Goal: Task Accomplishment & Management: Complete application form

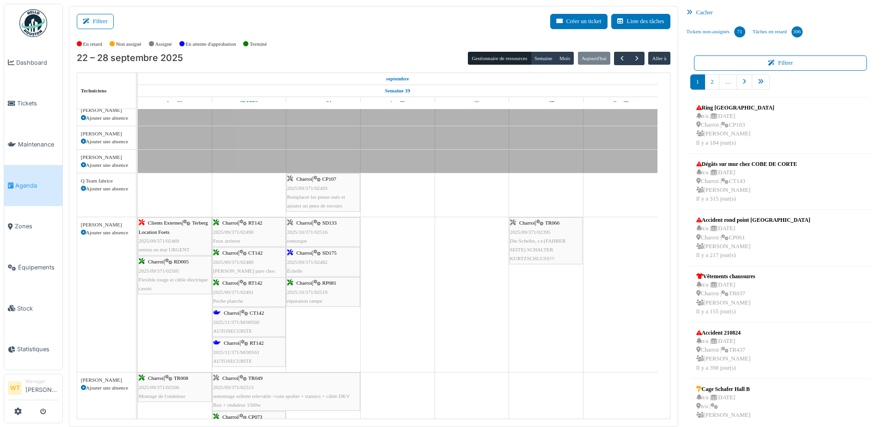
scroll to position [416, 0]
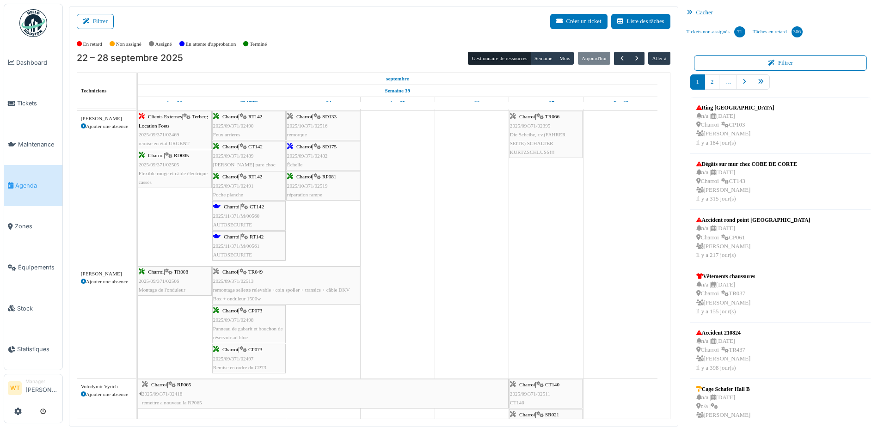
click at [260, 222] on div "Charroi | CT142 2025/11/371/M/00560 AUTOSECURITE" at bounding box center [249, 215] width 72 height 27
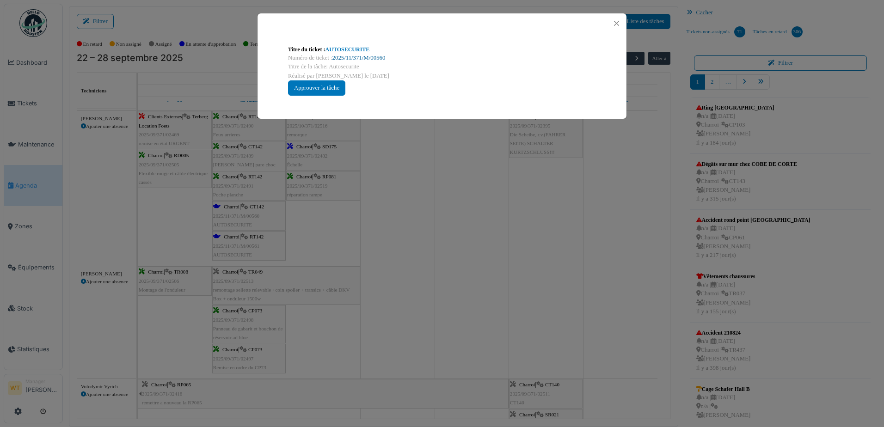
click at [354, 60] on link "2025/11/371/M/00560" at bounding box center [358, 58] width 53 height 6
click at [611, 19] on button "Close" at bounding box center [616, 23] width 12 height 12
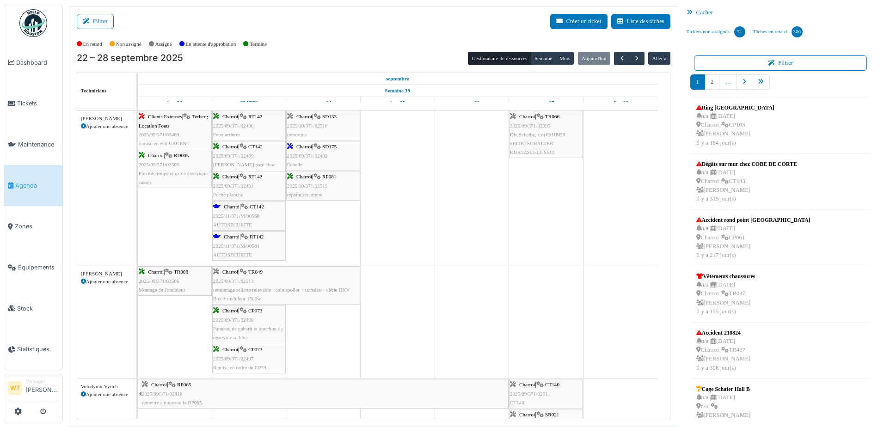
click at [235, 243] on span "2025/11/371/M/00561" at bounding box center [236, 246] width 46 height 6
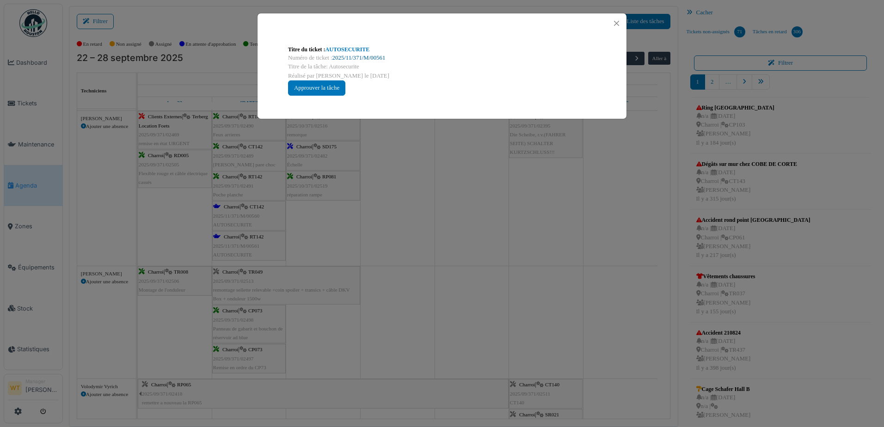
click at [365, 59] on link "2025/11/371/M/00561" at bounding box center [358, 58] width 53 height 6
click at [616, 17] on div at bounding box center [441, 23] width 369 height 20
click at [616, 24] on button "Close" at bounding box center [616, 23] width 12 height 12
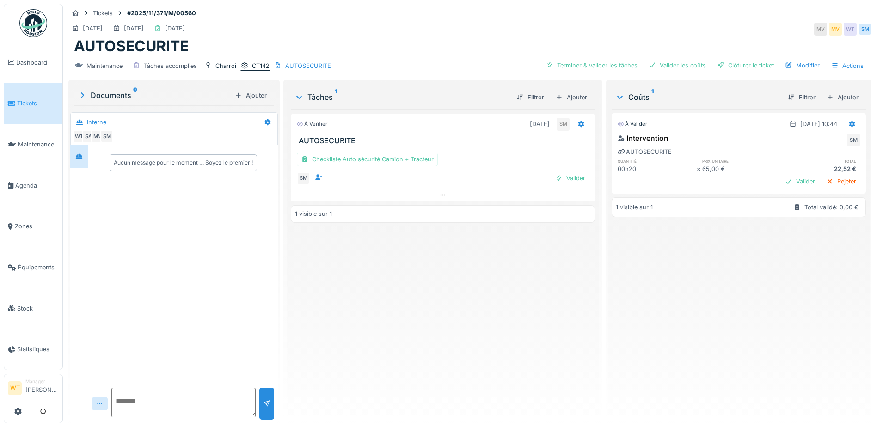
click at [259, 65] on div "CT142" at bounding box center [261, 65] width 18 height 9
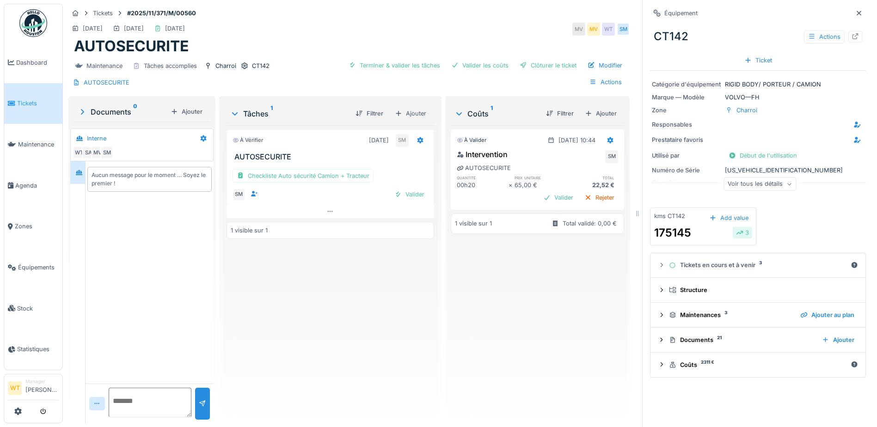
click at [761, 190] on div "Voir tous les détails" at bounding box center [759, 183] width 73 height 13
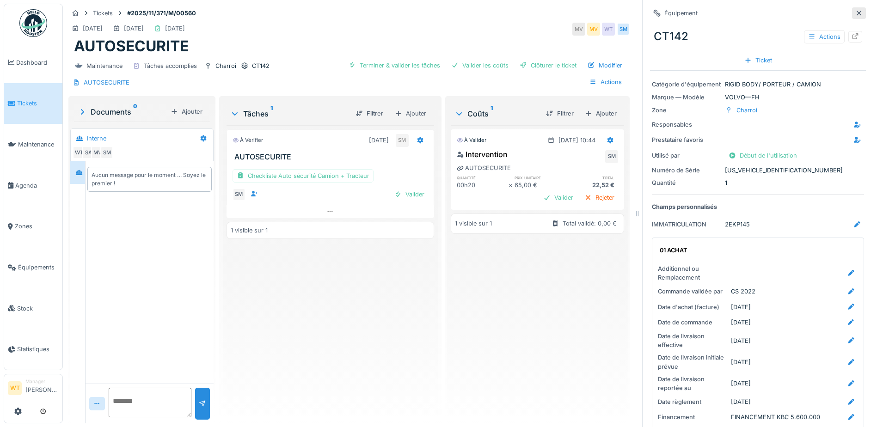
click at [855, 11] on icon at bounding box center [858, 13] width 7 height 6
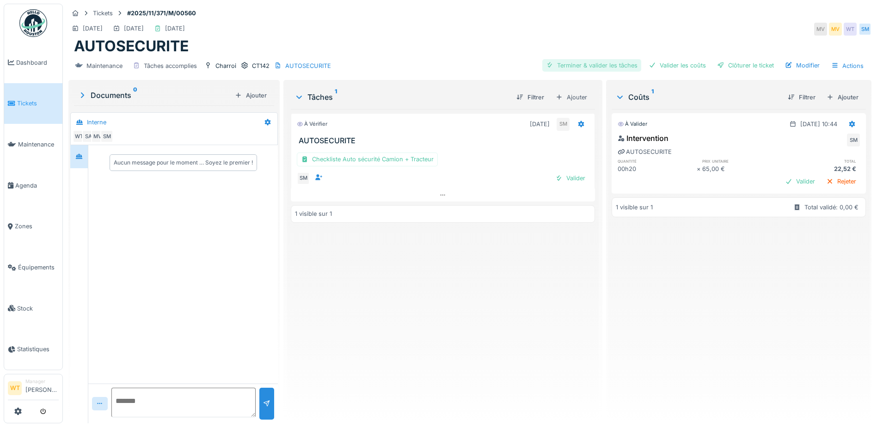
click at [578, 67] on div "Terminer & valider les tâches" at bounding box center [591, 65] width 99 height 12
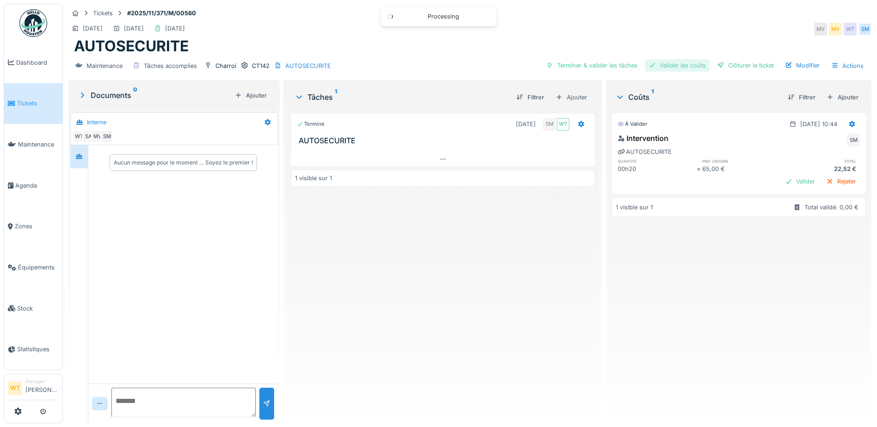
click at [687, 65] on div "Valider les coûts" at bounding box center [677, 65] width 65 height 12
click at [739, 65] on div "Clôturer le ticket" at bounding box center [745, 65] width 64 height 12
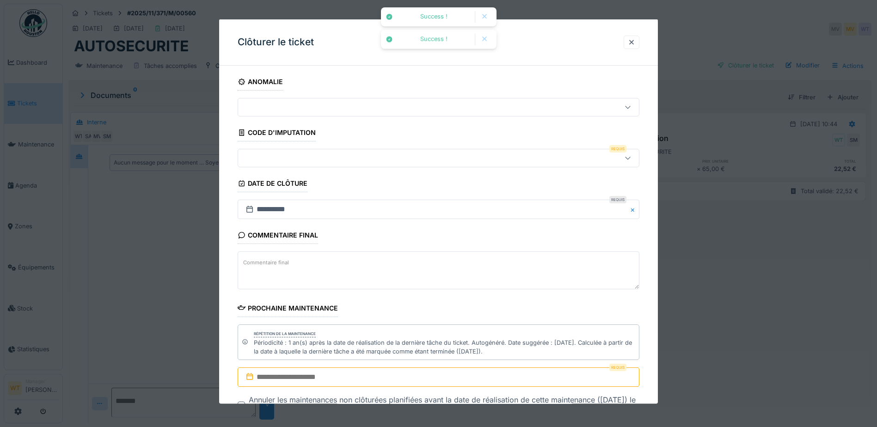
click at [319, 159] on div at bounding box center [415, 158] width 346 height 10
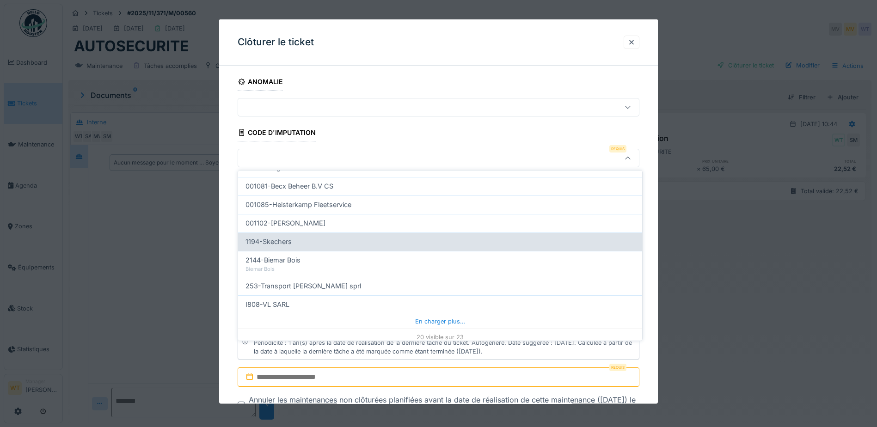
scroll to position [294, 0]
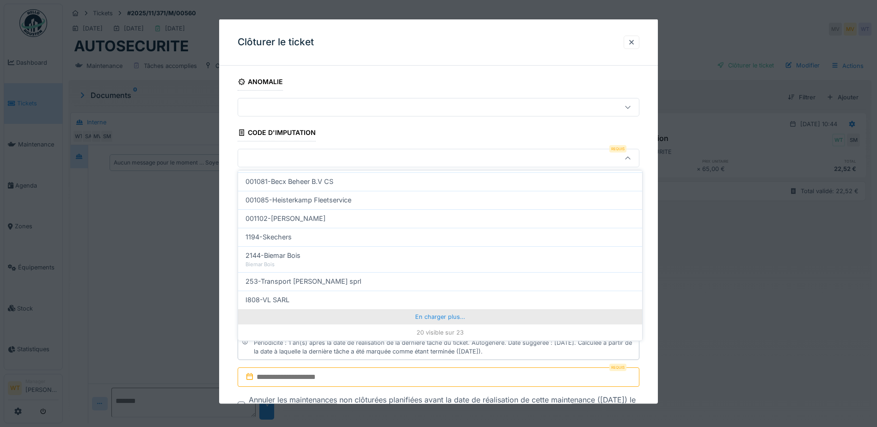
click at [469, 313] on div "En charger plus…" at bounding box center [440, 316] width 404 height 15
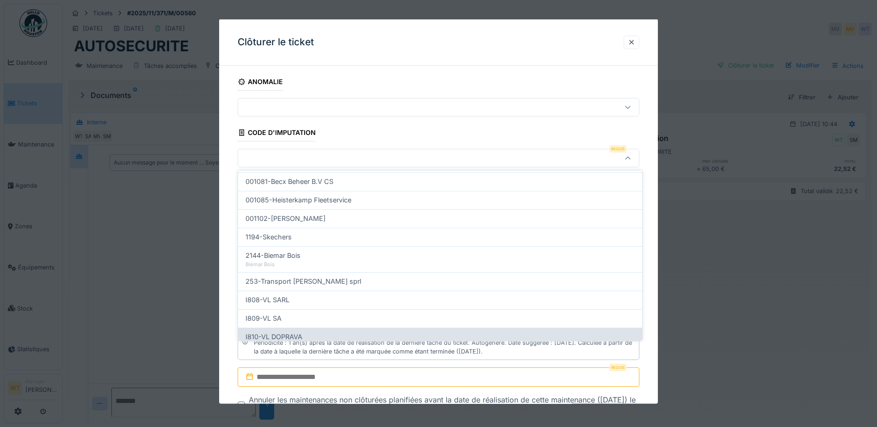
scroll to position [335, 0]
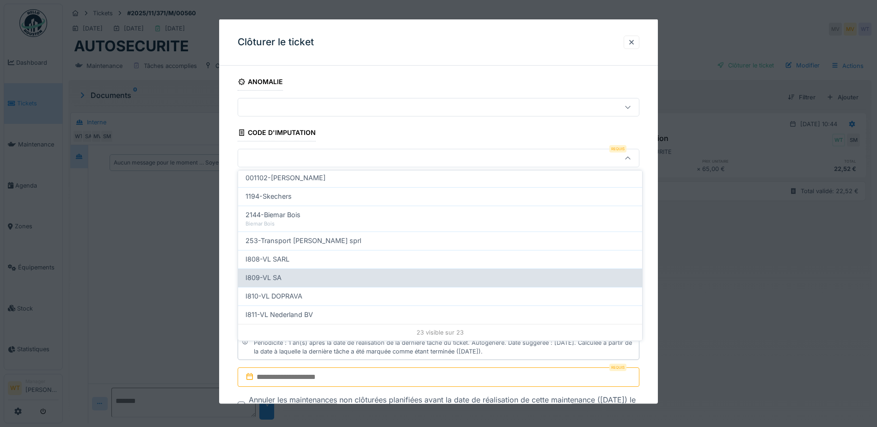
click at [334, 279] on div "I809-VL SA" at bounding box center [439, 278] width 389 height 10
type input "***"
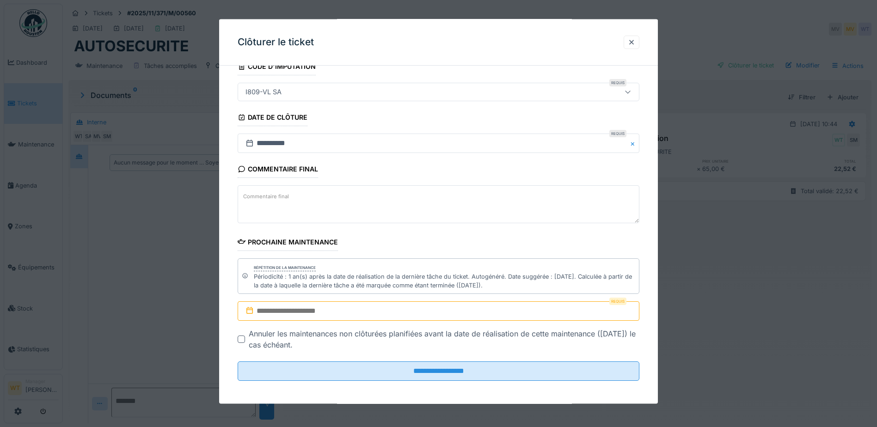
scroll to position [69, 0]
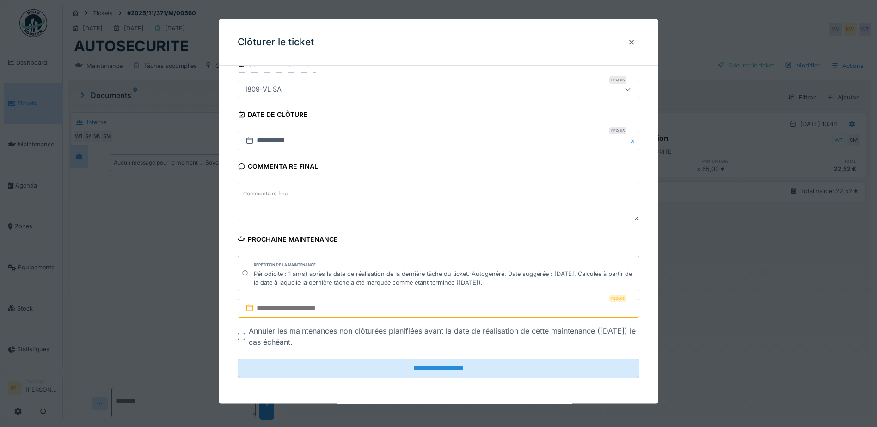
click at [347, 307] on input "text" at bounding box center [439, 308] width 402 height 19
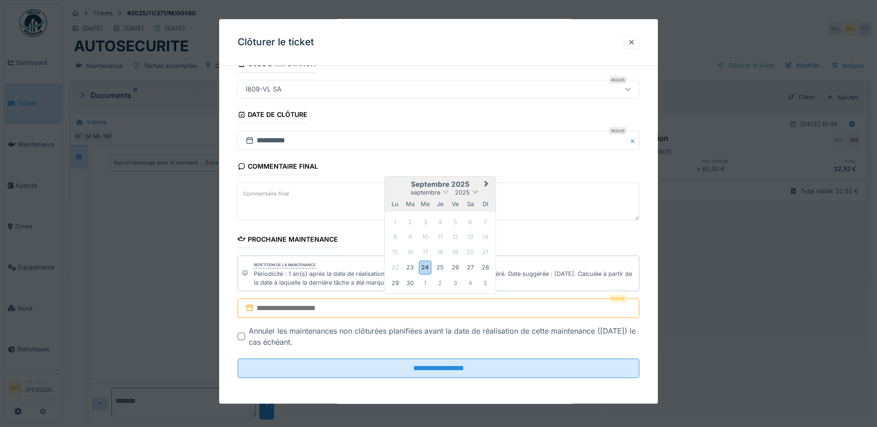
click at [473, 189] on span at bounding box center [475, 191] width 6 height 6
click at [443, 241] on div "2026" at bounding box center [440, 245] width 55 height 9
click at [486, 184] on span "Next Month" at bounding box center [486, 185] width 0 height 11
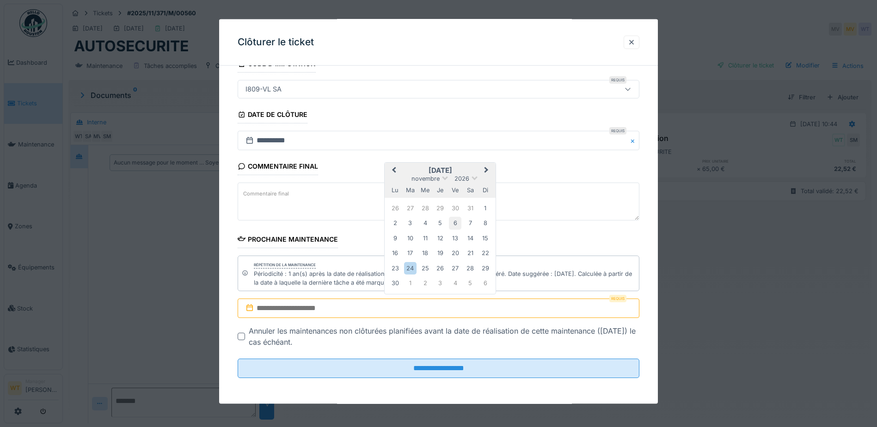
click at [457, 225] on div "6" at bounding box center [455, 223] width 12 height 12
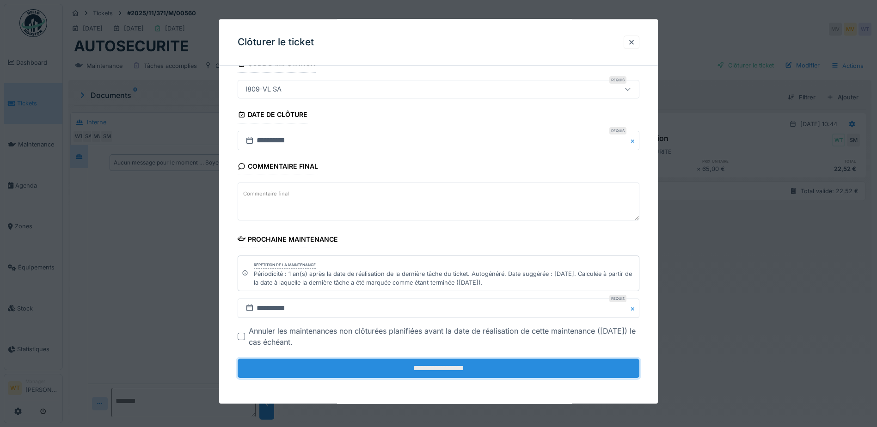
click at [378, 361] on input "**********" at bounding box center [439, 368] width 402 height 19
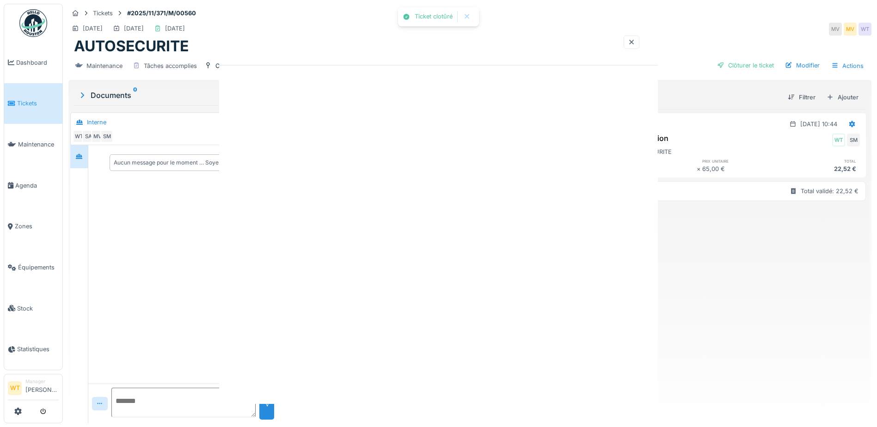
scroll to position [0, 0]
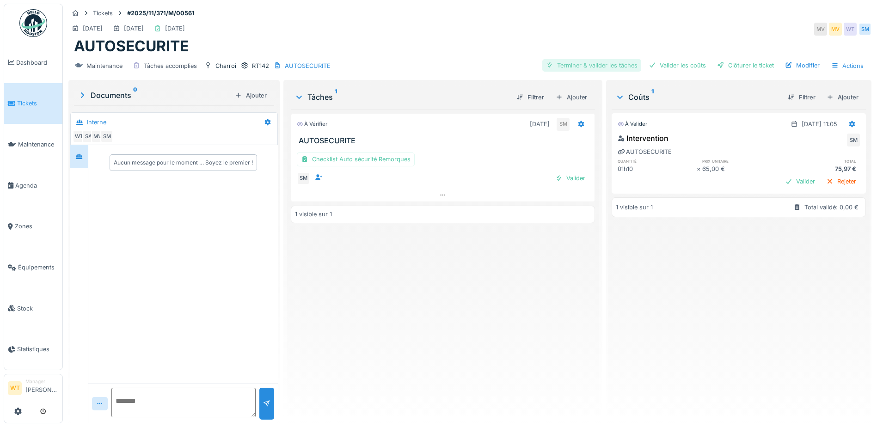
click at [568, 68] on div "Terminer & valider les tâches" at bounding box center [591, 65] width 99 height 12
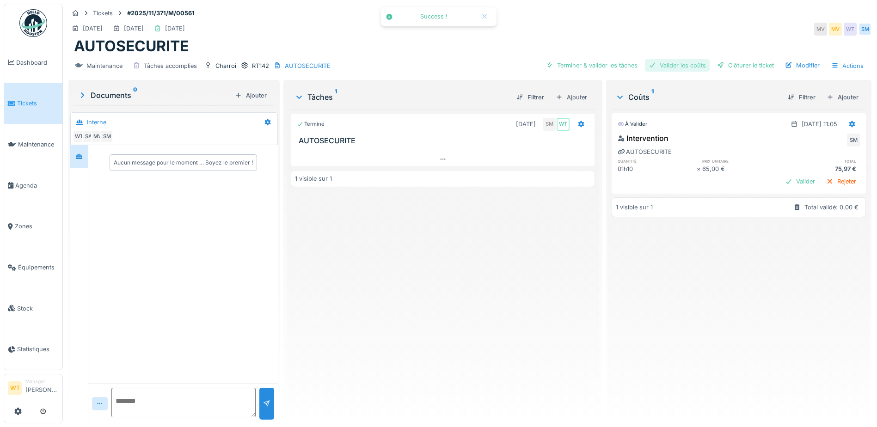
click at [664, 69] on div "Valider les coûts" at bounding box center [677, 65] width 65 height 12
click at [728, 68] on div "Clôturer le ticket" at bounding box center [745, 65] width 64 height 12
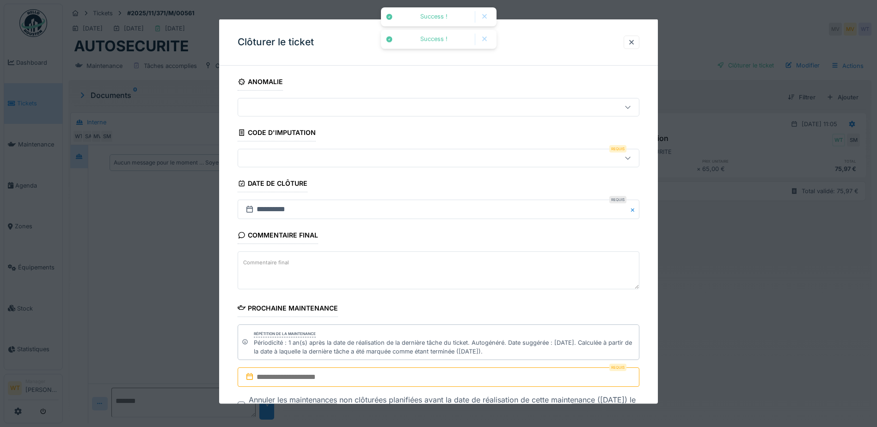
click at [325, 159] on div at bounding box center [415, 158] width 346 height 10
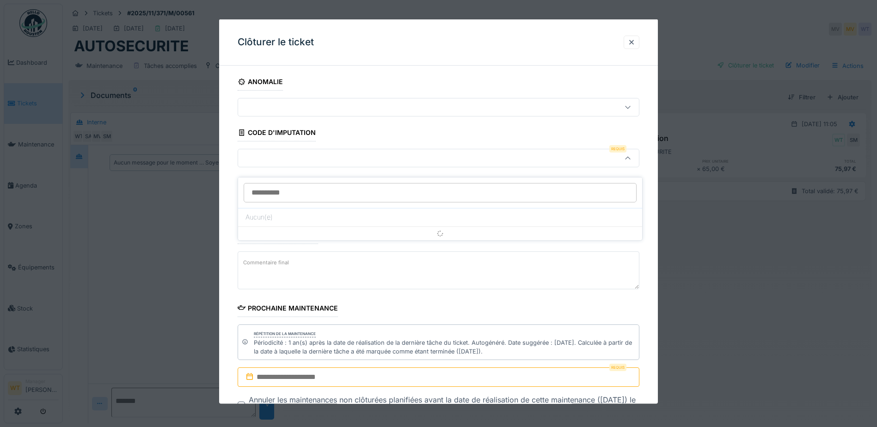
scroll to position [7, 0]
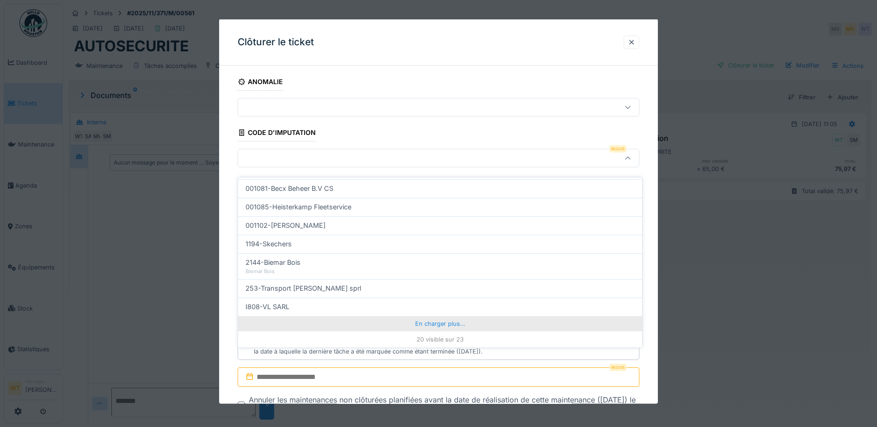
click at [365, 318] on div "En charger plus…" at bounding box center [440, 323] width 404 height 15
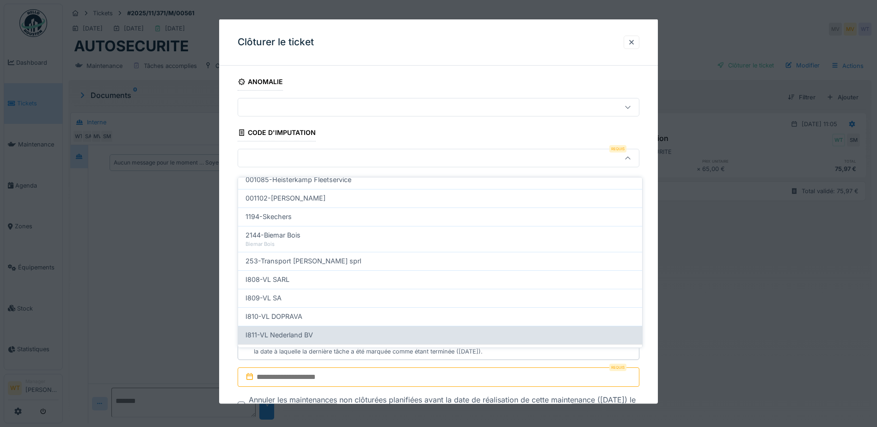
scroll to position [335, 0]
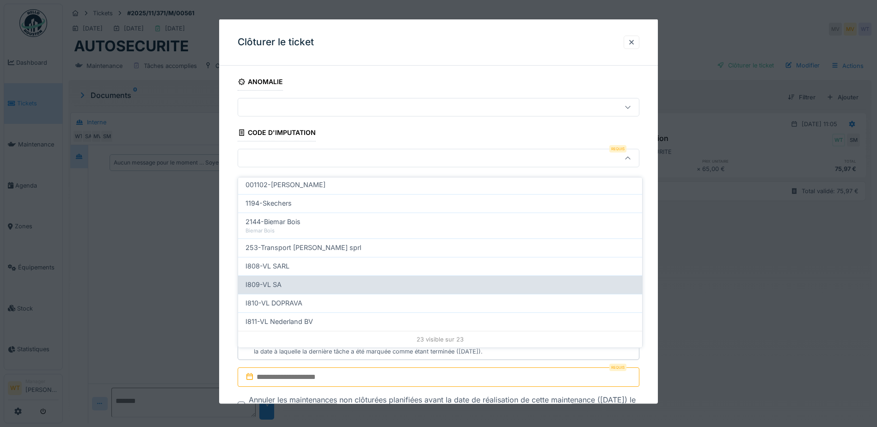
click at [293, 280] on div "I809-VL SA" at bounding box center [439, 285] width 389 height 10
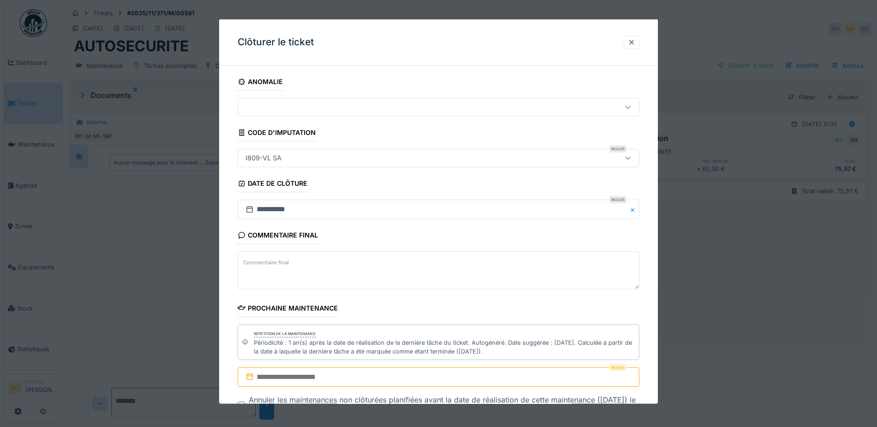
type input "***"
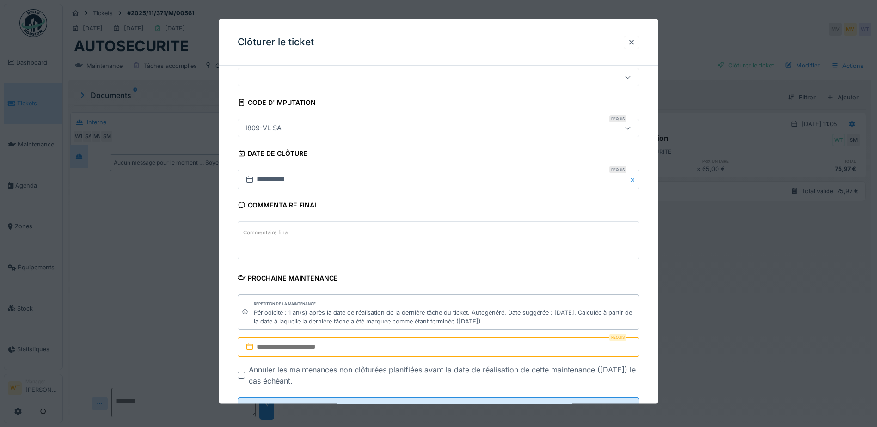
scroll to position [69, 0]
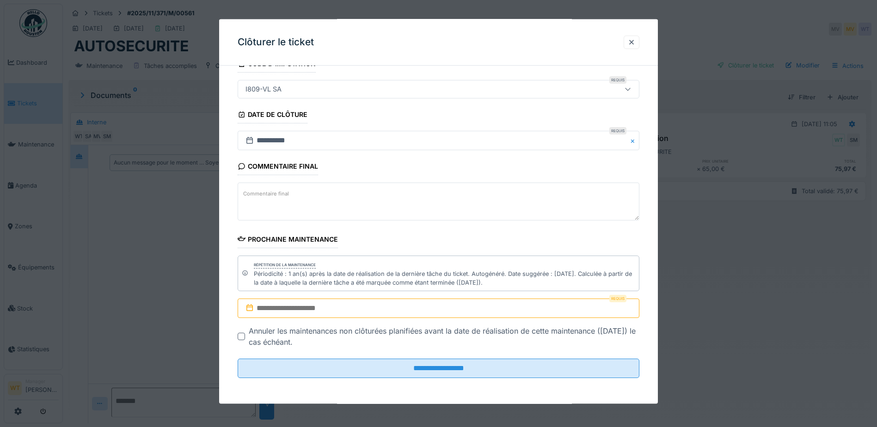
click at [357, 316] on input "text" at bounding box center [439, 308] width 402 height 19
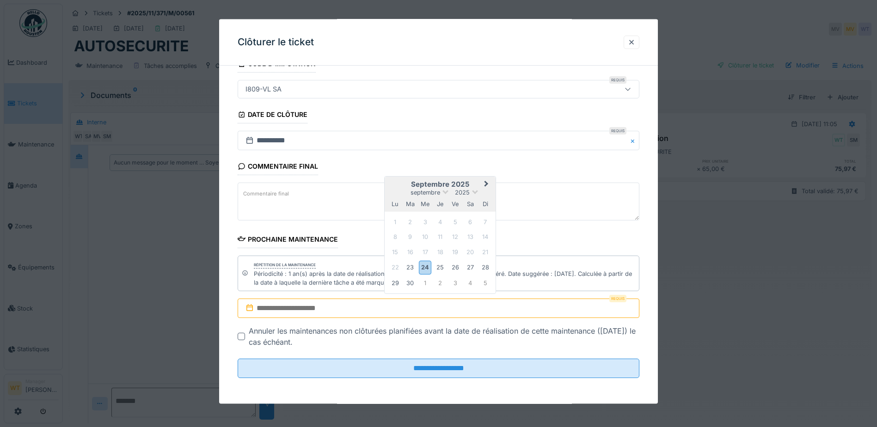
click at [471, 190] on div "septembre 2025" at bounding box center [440, 193] width 111 height 8
click at [475, 193] on span at bounding box center [475, 191] width 6 height 6
click at [444, 245] on div "2026" at bounding box center [440, 245] width 55 height 9
click at [486, 185] on span "Next Month" at bounding box center [486, 185] width 0 height 11
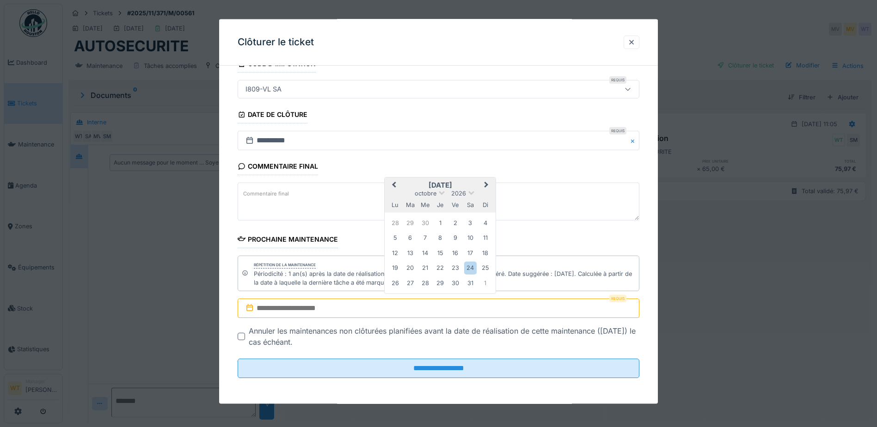
click at [486, 185] on span "Next Month" at bounding box center [486, 185] width 0 height 11
click at [452, 221] on div "6" at bounding box center [455, 223] width 12 height 12
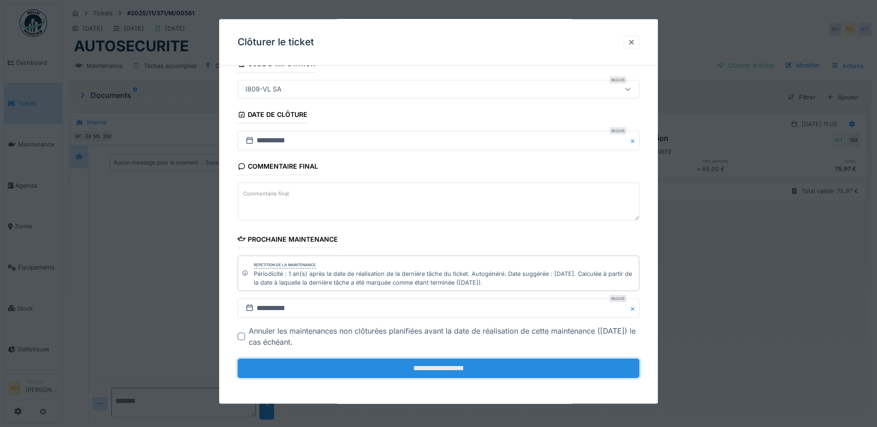
click at [410, 371] on input "**********" at bounding box center [439, 368] width 402 height 19
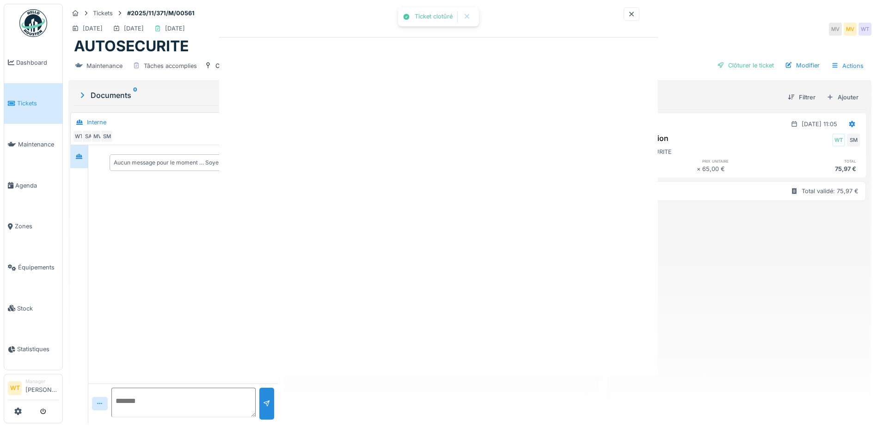
scroll to position [0, 0]
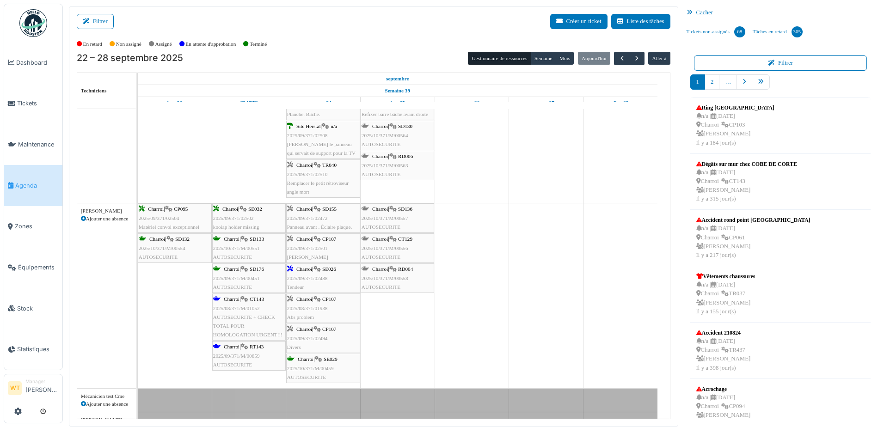
click at [334, 361] on span "SE029" at bounding box center [331, 359] width 14 height 6
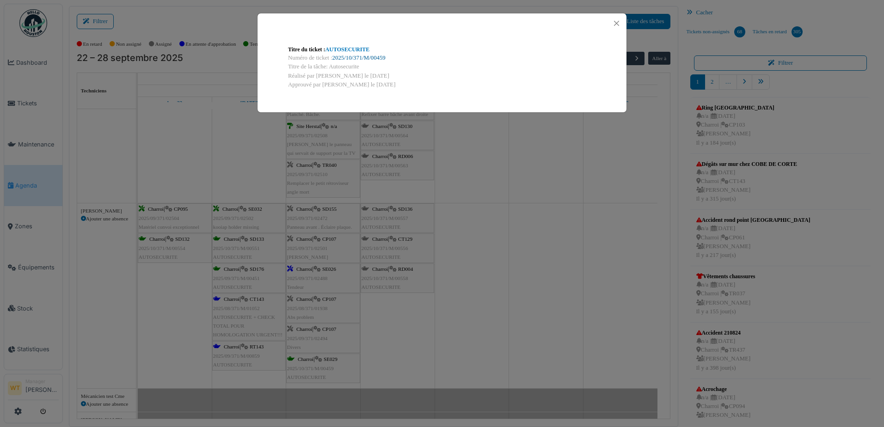
click at [351, 55] on link "2025/10/371/M/00459" at bounding box center [358, 58] width 53 height 6
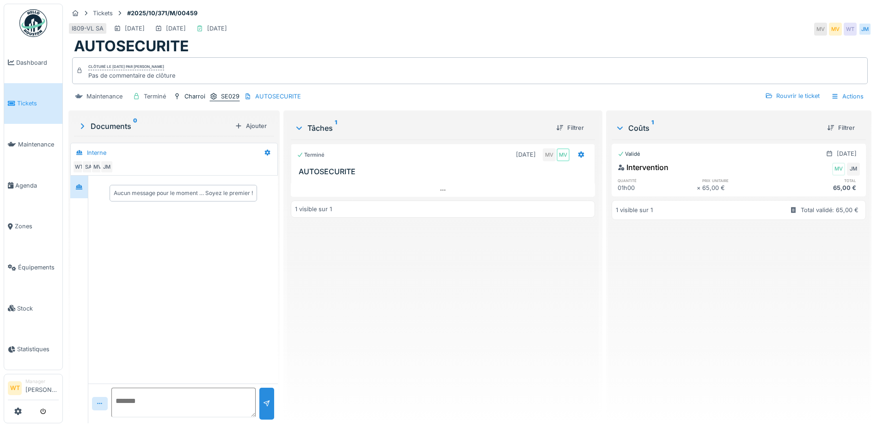
drag, startPoint x: 227, startPoint y: 95, endPoint x: 236, endPoint y: 97, distance: 9.5
click at [227, 95] on div "SE029" at bounding box center [230, 96] width 18 height 9
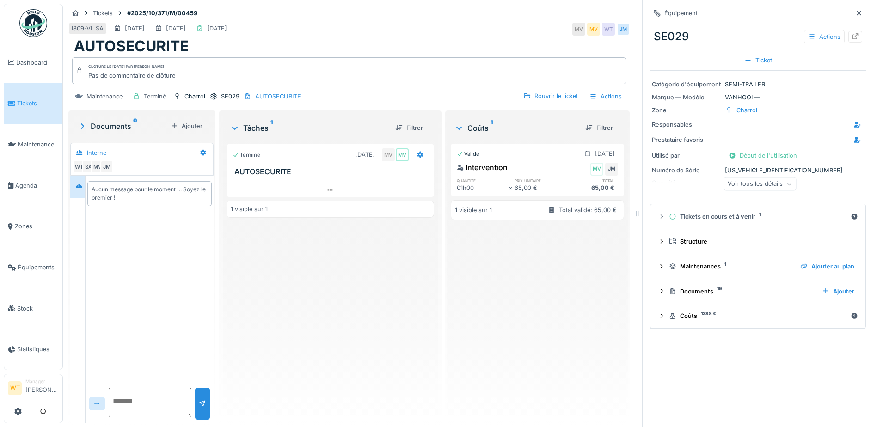
click at [754, 183] on div "Voir tous les détails" at bounding box center [759, 183] width 73 height 13
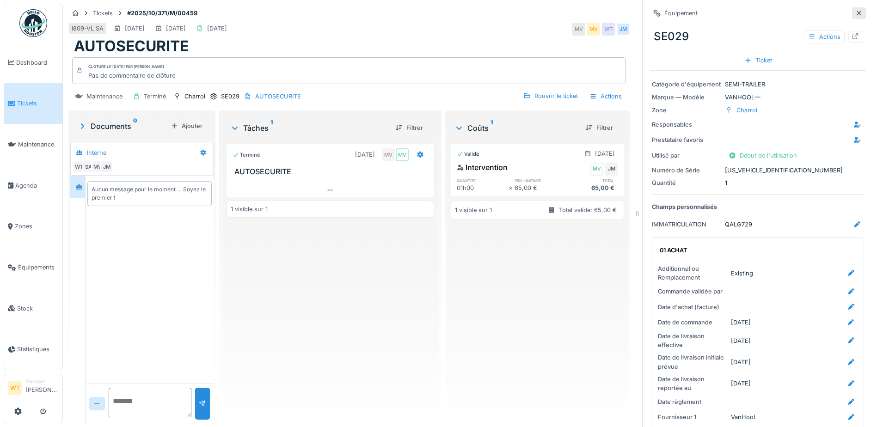
click at [855, 9] on div at bounding box center [858, 13] width 7 height 9
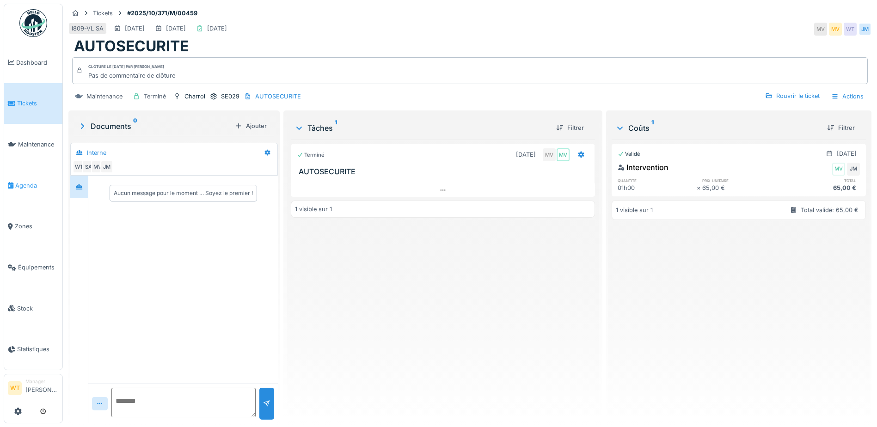
click at [21, 183] on span "Agenda" at bounding box center [36, 185] width 43 height 9
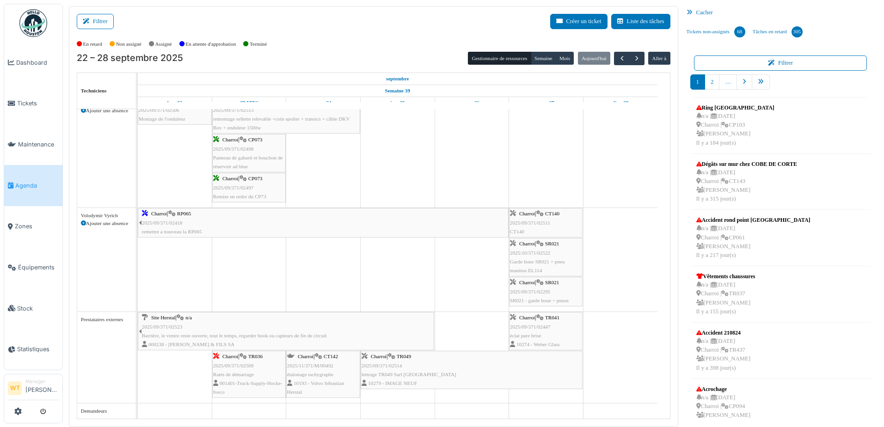
click at [334, 380] on span "10193 - Volvo Sébastian Herstal" at bounding box center [315, 387] width 57 height 14
click at [328, 369] on div "Charroi | CT142 2025/11/371/M/00492 étalonage tachygraphe 10193 - Volvo Sébasti…" at bounding box center [323, 374] width 72 height 44
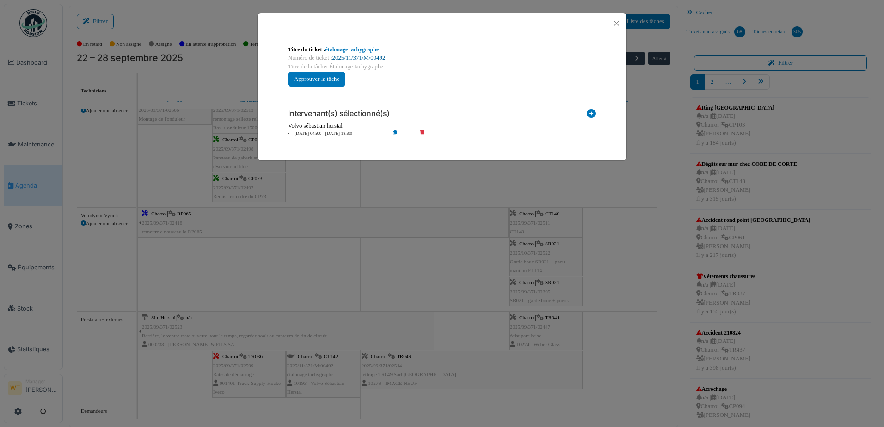
click at [347, 58] on link "2025/11/371/M/00492" at bounding box center [358, 58] width 53 height 6
click at [617, 24] on button "Close" at bounding box center [616, 23] width 12 height 12
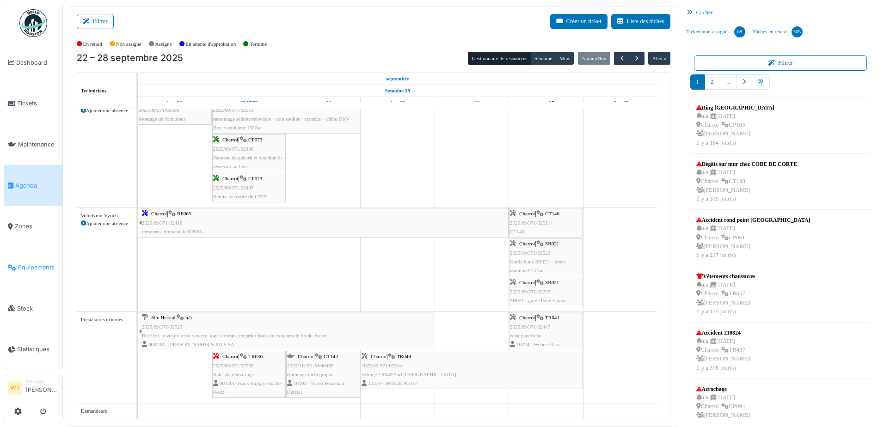
click at [45, 264] on span "Équipements" at bounding box center [38, 267] width 41 height 9
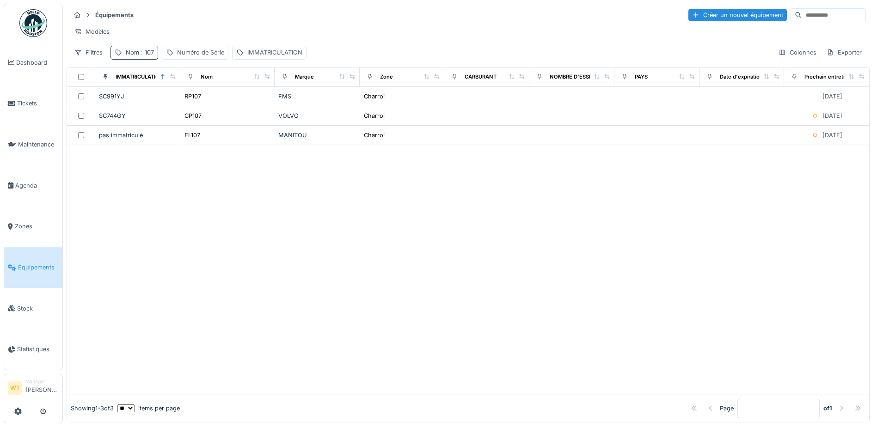
click at [131, 57] on div "Nom : 107" at bounding box center [140, 52] width 28 height 9
click at [198, 102] on icon at bounding box center [195, 104] width 5 height 5
click at [196, 101] on input "Nom" at bounding box center [161, 103] width 92 height 19
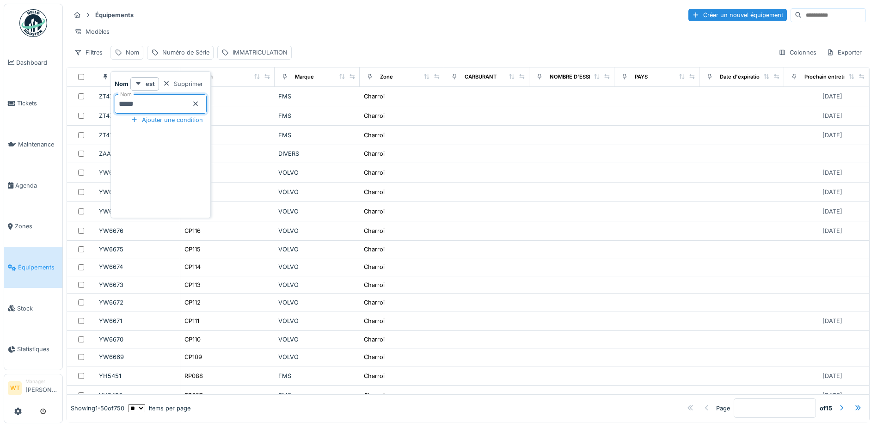
type input "*****"
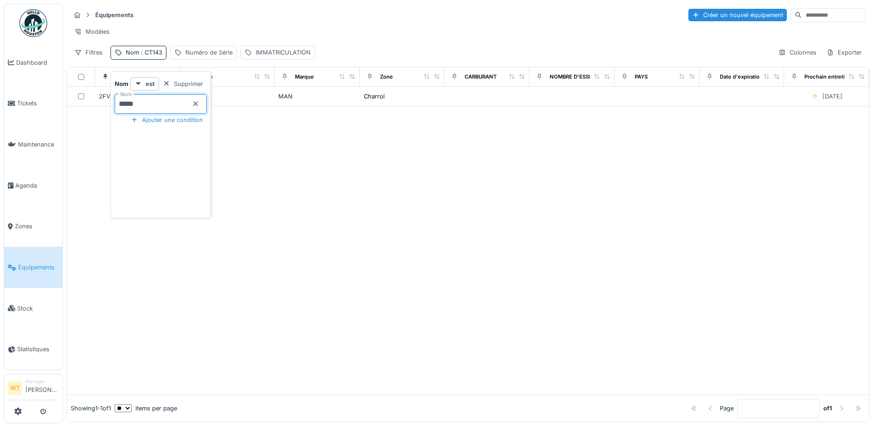
click at [298, 35] on div "Modèles" at bounding box center [467, 31] width 795 height 13
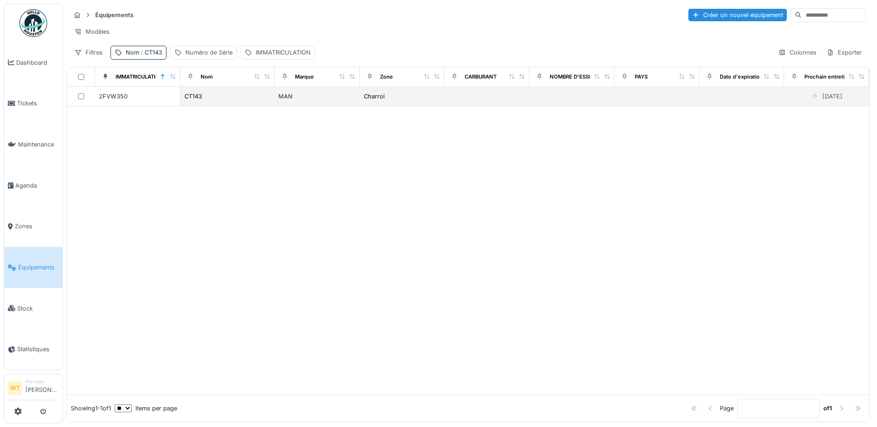
click at [298, 101] on div "MAN" at bounding box center [317, 96] width 78 height 9
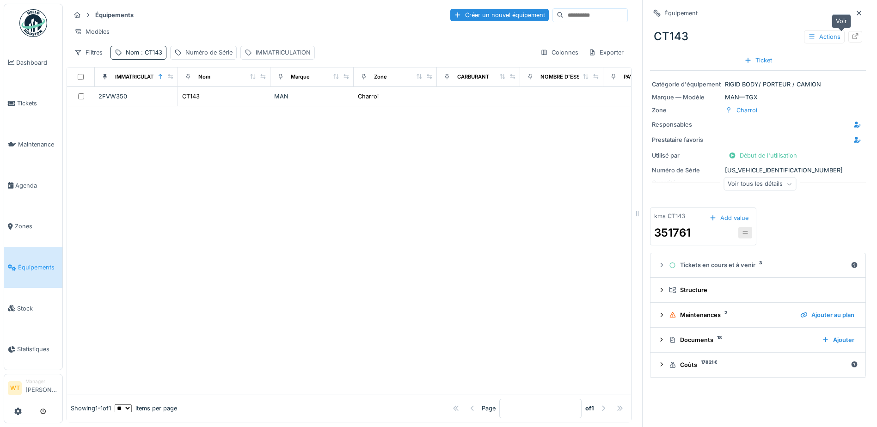
click at [848, 38] on div at bounding box center [855, 37] width 14 height 12
click at [152, 56] on span ": CT143" at bounding box center [150, 52] width 23 height 7
click at [178, 107] on input "*****" at bounding box center [161, 103] width 92 height 19
type input "*****"
click at [237, 29] on div "Modèles" at bounding box center [348, 31] width 557 height 13
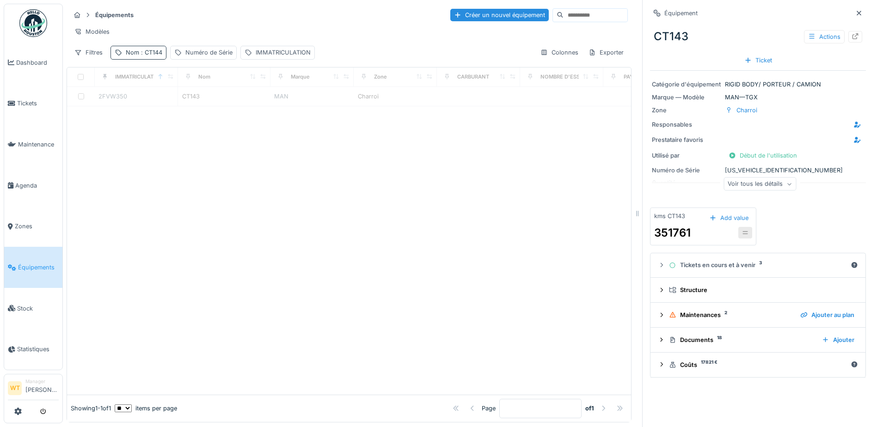
click at [137, 57] on div "Nom : CT144" at bounding box center [144, 52] width 37 height 9
drag, startPoint x: 351, startPoint y: 152, endPoint x: 331, endPoint y: 145, distance: 21.2
click at [340, 147] on div at bounding box center [349, 250] width 564 height 288
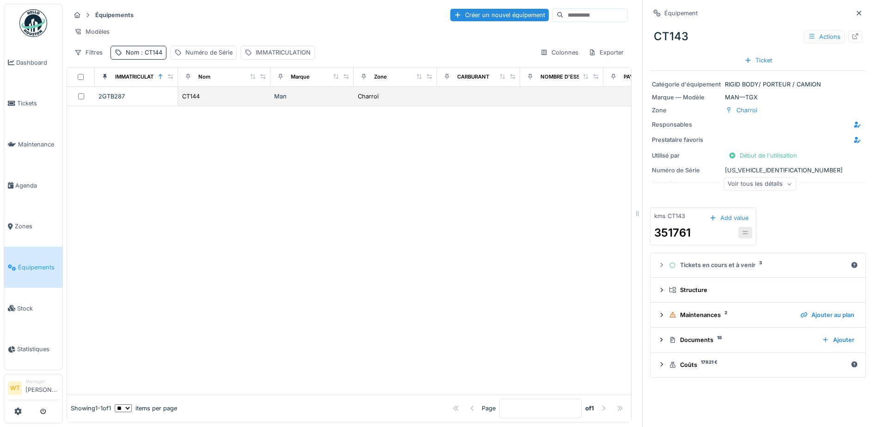
click at [263, 101] on div "CT144" at bounding box center [224, 97] width 85 height 10
click at [852, 35] on icon at bounding box center [855, 36] width 6 height 6
click at [146, 56] on span ": CT144" at bounding box center [150, 52] width 23 height 7
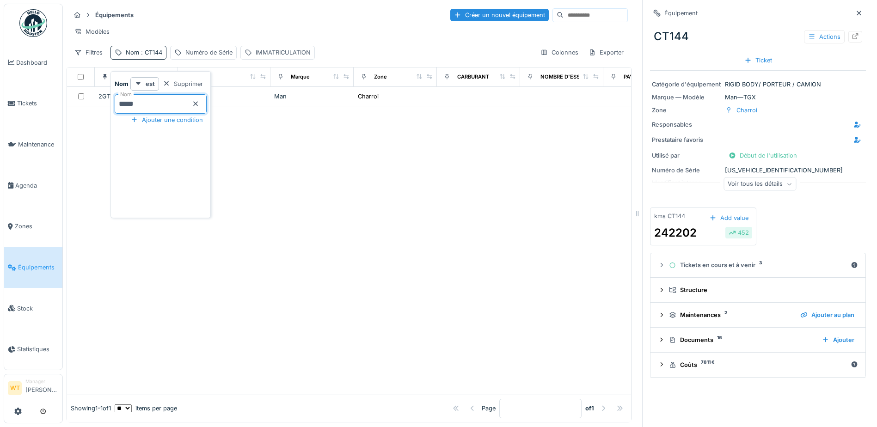
click at [189, 103] on input "*****" at bounding box center [161, 103] width 92 height 19
type input "*****"
click at [239, 12] on div "Équipements Créer un nouvel équipement" at bounding box center [348, 14] width 557 height 15
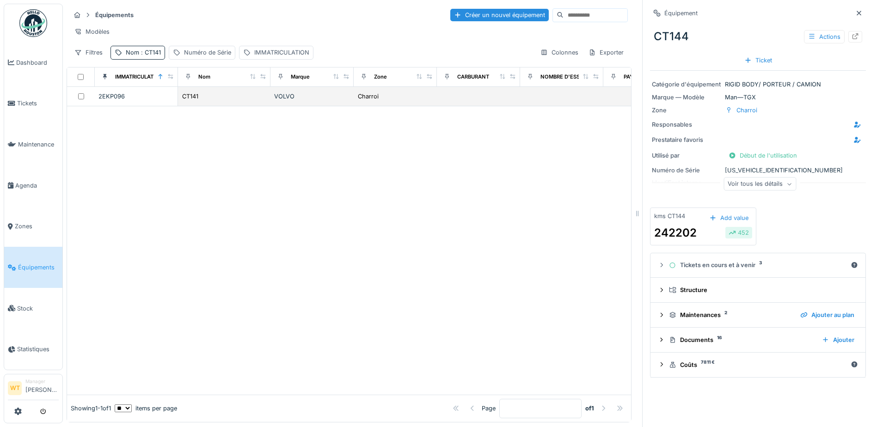
click at [289, 101] on div "VOLVO" at bounding box center [312, 96] width 76 height 9
click at [848, 34] on div at bounding box center [855, 37] width 14 height 12
click at [35, 182] on span "Agenda" at bounding box center [36, 185] width 43 height 9
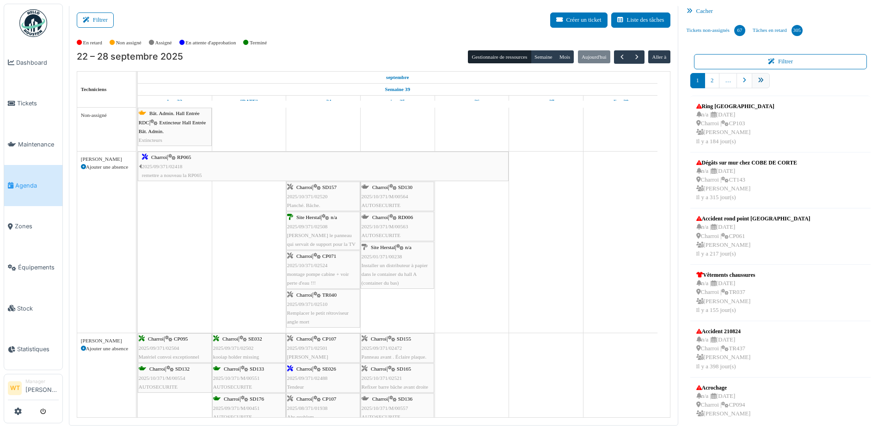
click at [760, 84] on link "pager" at bounding box center [761, 80] width 18 height 15
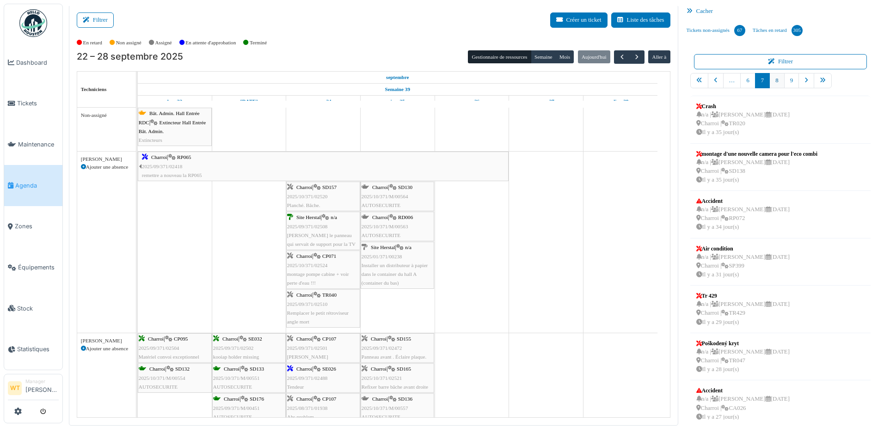
click at [769, 83] on link "8" at bounding box center [776, 80] width 15 height 15
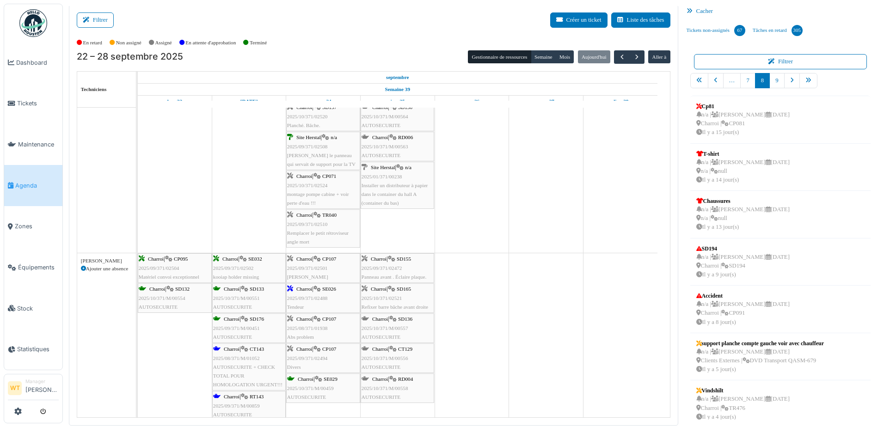
scroll to position [92, 0]
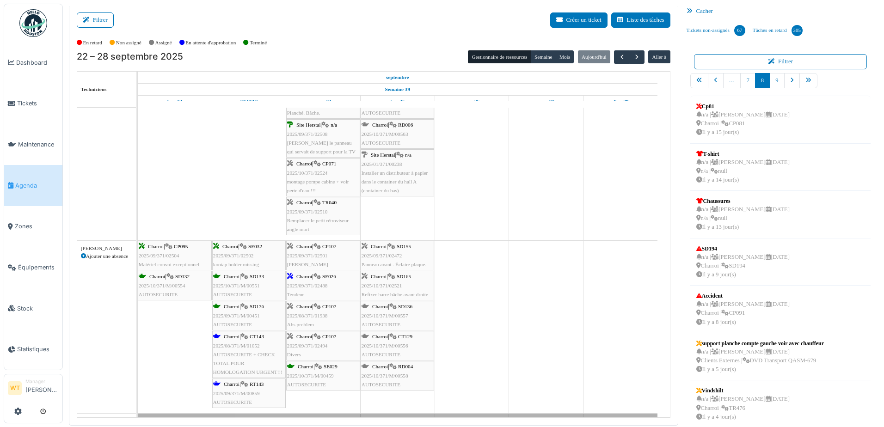
click at [409, 379] on div "Charroi | RD004 2025/10/371/M/00558 AUTOSECURITE" at bounding box center [397, 375] width 72 height 27
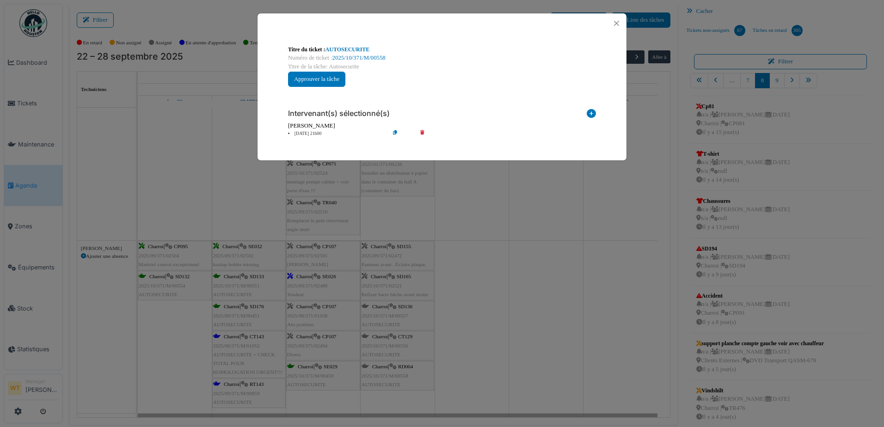
click at [349, 45] on div "**********" at bounding box center [442, 66] width 323 height 56
click at [349, 46] on link "AUTOSECURITE" at bounding box center [347, 49] width 44 height 6
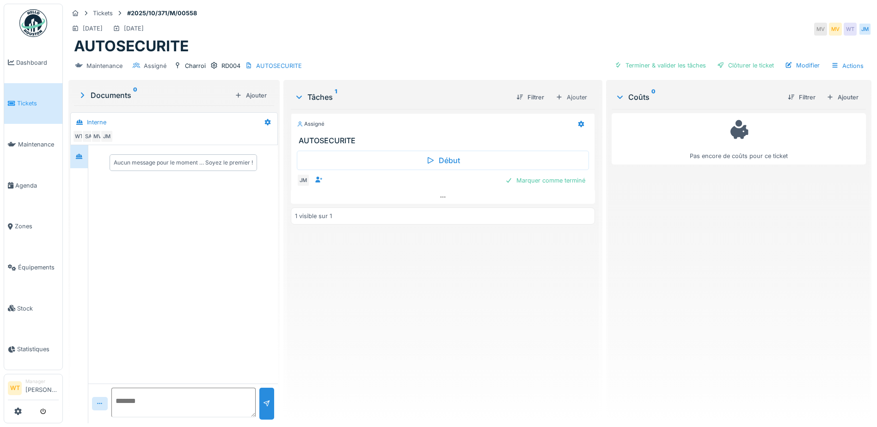
drag, startPoint x: 831, startPoint y: 98, endPoint x: 807, endPoint y: 94, distance: 23.3
click at [831, 98] on div "Ajouter" at bounding box center [842, 97] width 39 height 12
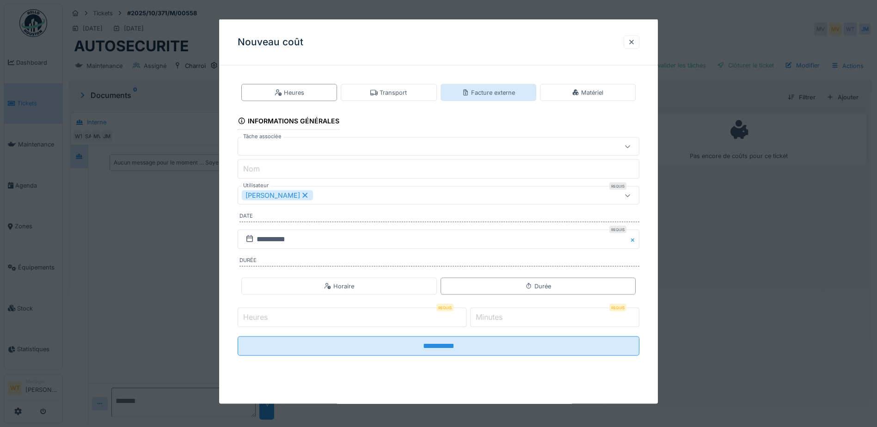
click at [496, 90] on div "Facture externe" at bounding box center [488, 92] width 53 height 9
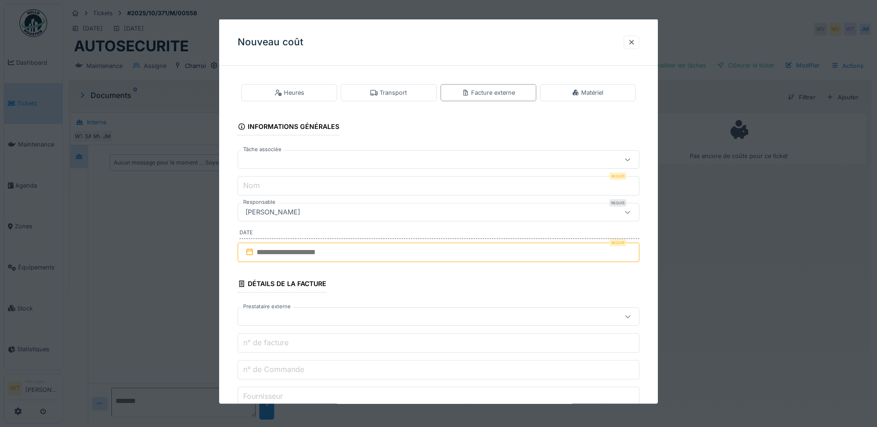
click at [305, 153] on div at bounding box center [439, 159] width 402 height 18
click at [303, 207] on div "Assigné" at bounding box center [439, 209] width 389 height 8
type input "******"
click at [336, 183] on input "**********" at bounding box center [439, 185] width 402 height 19
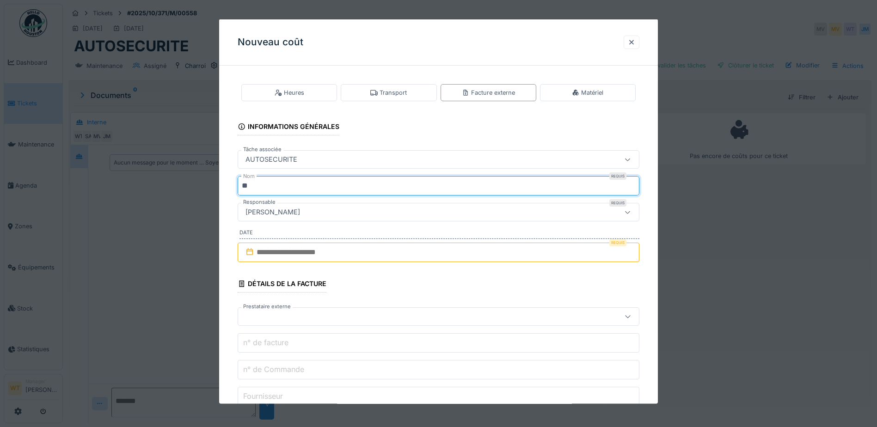
type input "*"
type input "***"
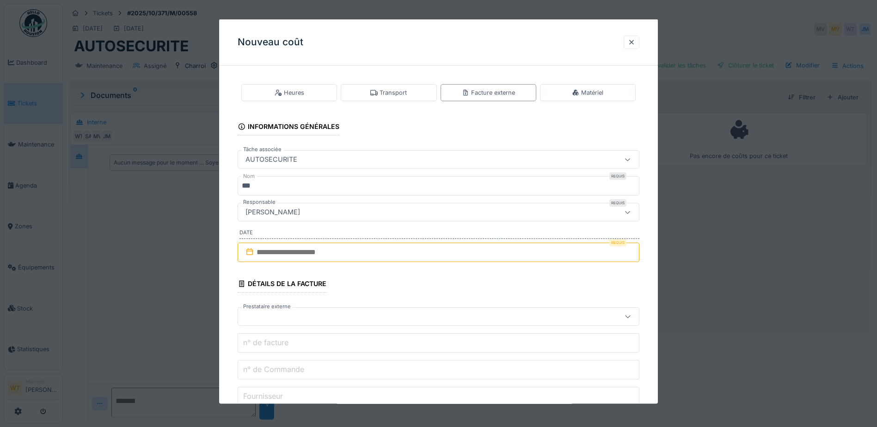
click at [305, 257] on input "text" at bounding box center [439, 252] width 402 height 19
click at [425, 355] on div "24" at bounding box center [425, 357] width 12 height 13
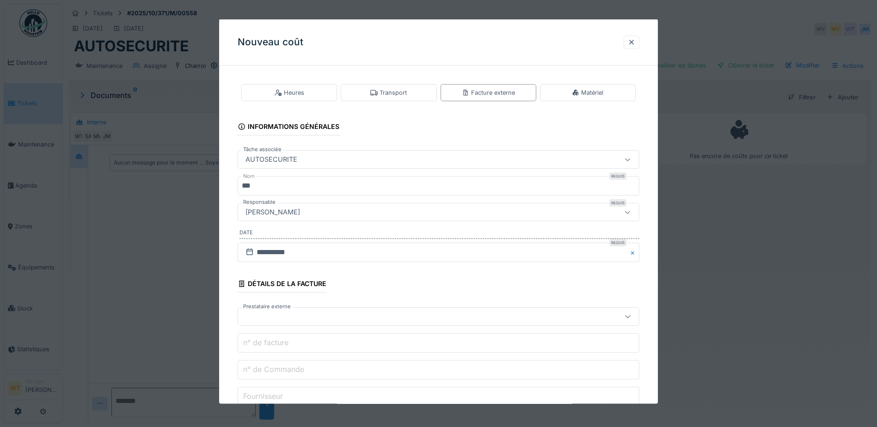
click at [324, 319] on div at bounding box center [415, 317] width 346 height 10
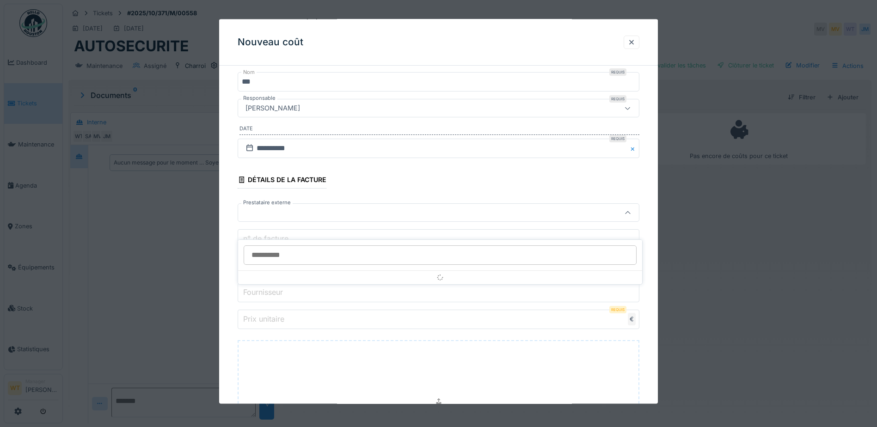
scroll to position [105, 0]
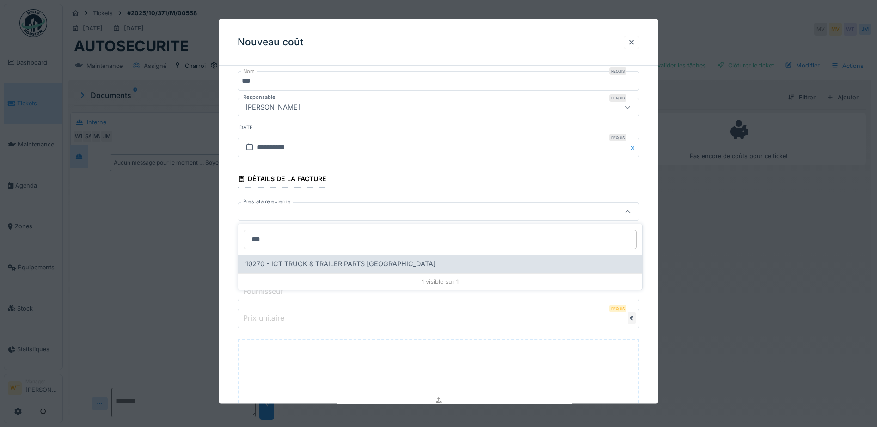
type input "***"
click at [317, 260] on span "10270 - ICT TRUCK & TRAILER PARTS [GEOGRAPHIC_DATA]" at bounding box center [340, 264] width 190 height 10
type input "*****"
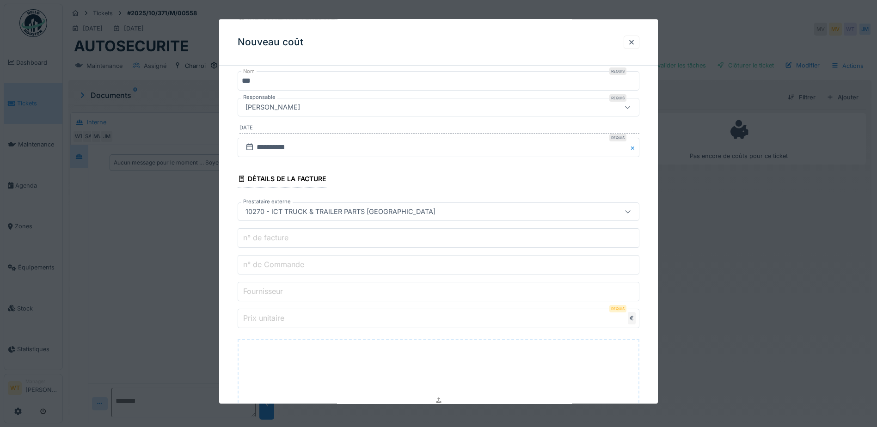
click at [320, 264] on input "n° de Commande" at bounding box center [439, 264] width 402 height 19
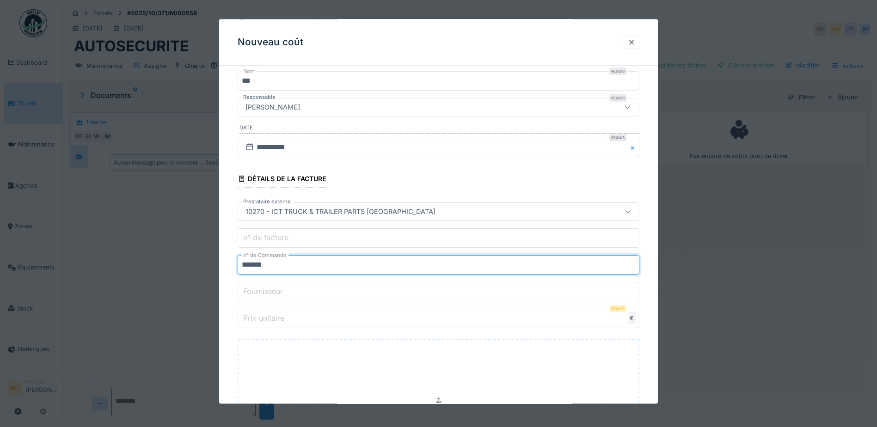
type input "*******"
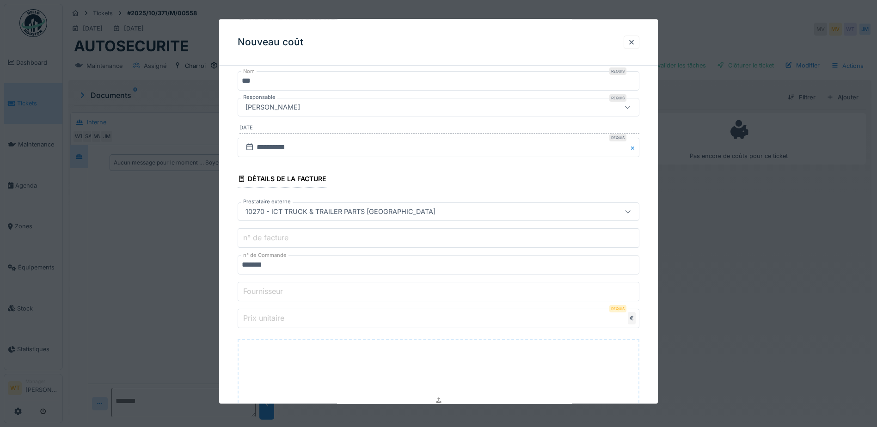
click at [344, 318] on input "Prix unitaire" at bounding box center [439, 318] width 402 height 19
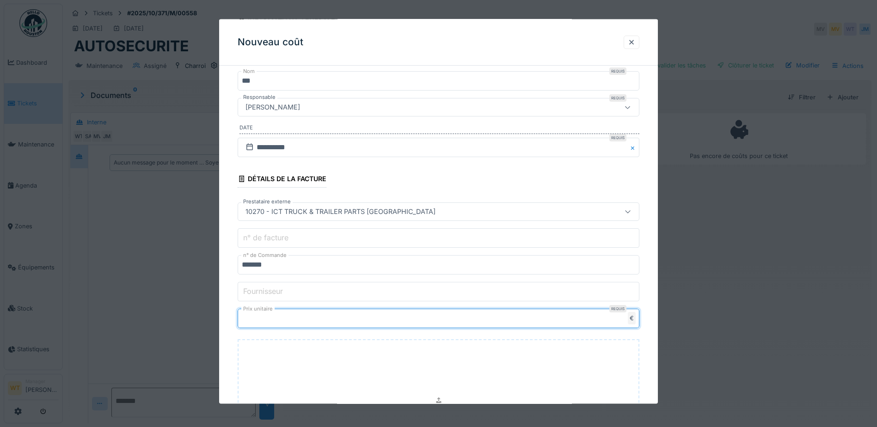
type input "***"
type input "******"
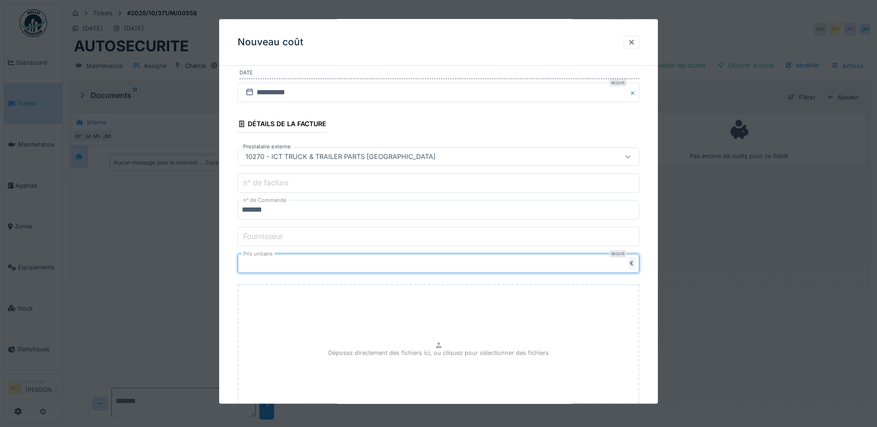
scroll to position [239, 0]
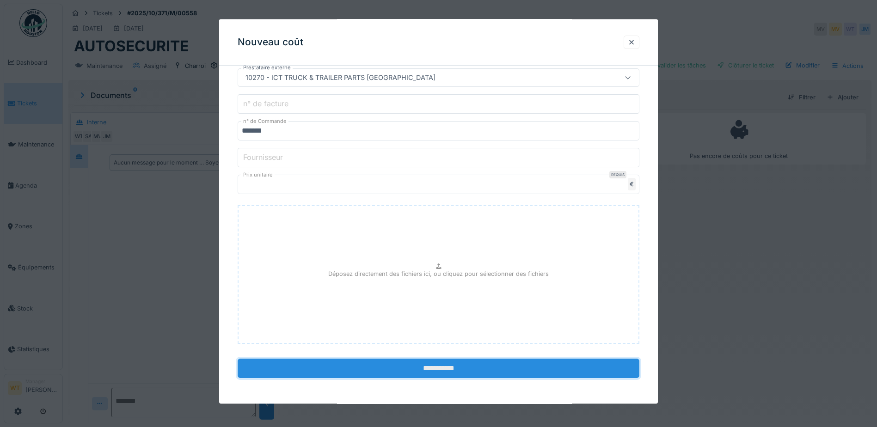
click at [467, 368] on input "**********" at bounding box center [439, 368] width 402 height 19
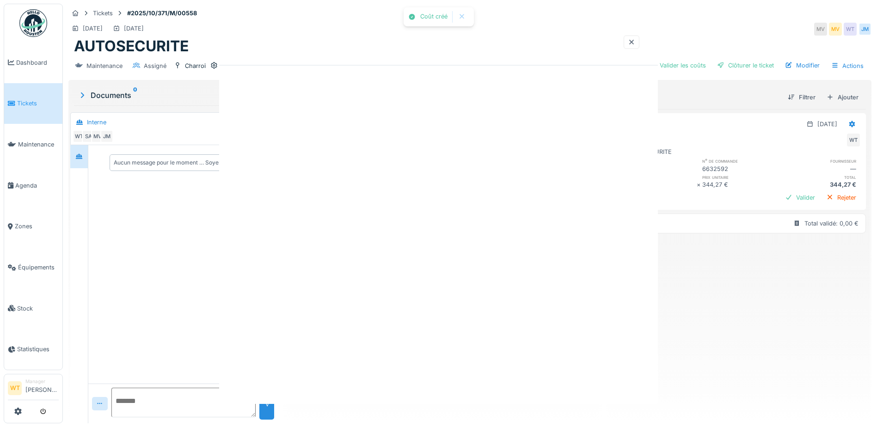
scroll to position [0, 0]
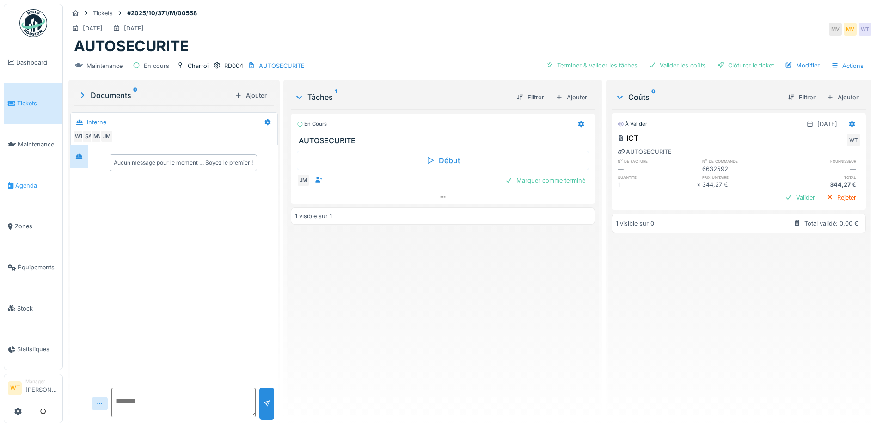
click at [30, 190] on link "Agenda" at bounding box center [33, 185] width 58 height 41
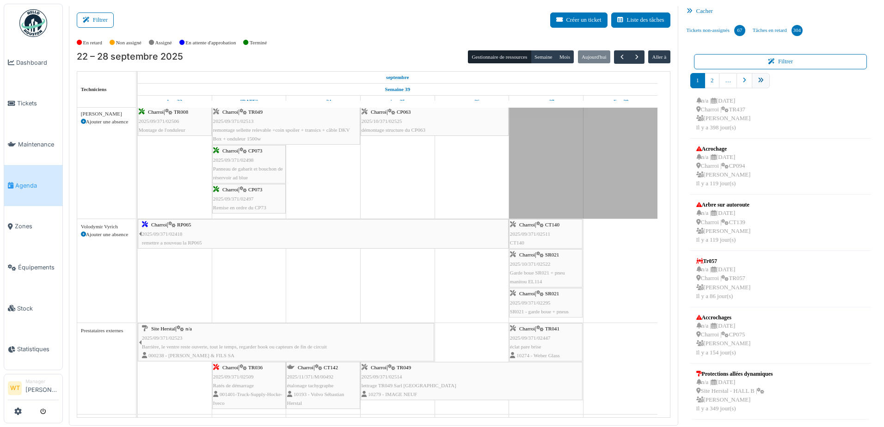
click at [758, 80] on icon "pager" at bounding box center [761, 81] width 6 height 6
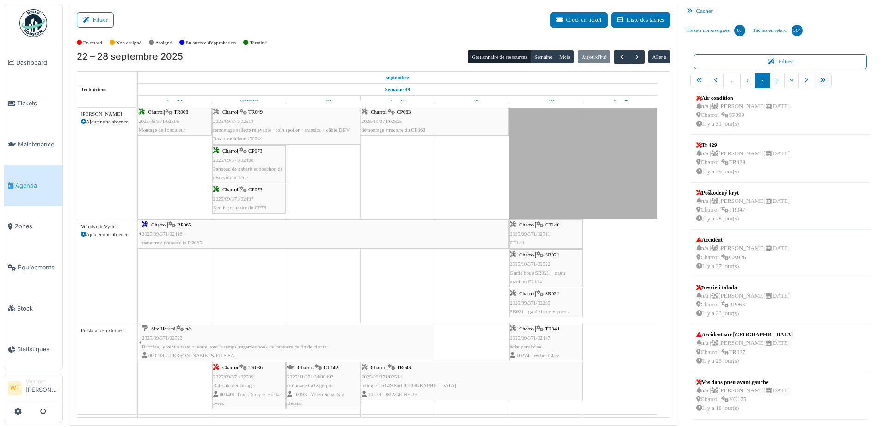
click at [821, 81] on link "pager" at bounding box center [822, 80] width 18 height 15
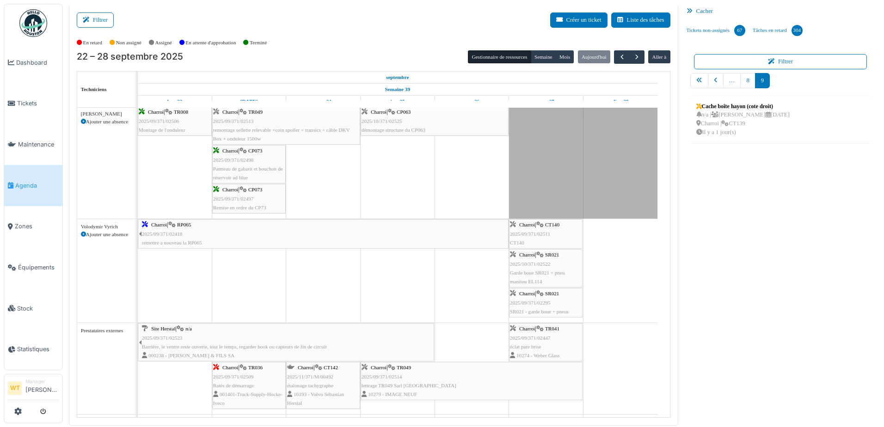
click at [813, 80] on nav "… 8 9" at bounding box center [780, 84] width 181 height 23
click at [745, 81] on link "8" at bounding box center [747, 80] width 15 height 15
